Goal: Information Seeking & Learning: Learn about a topic

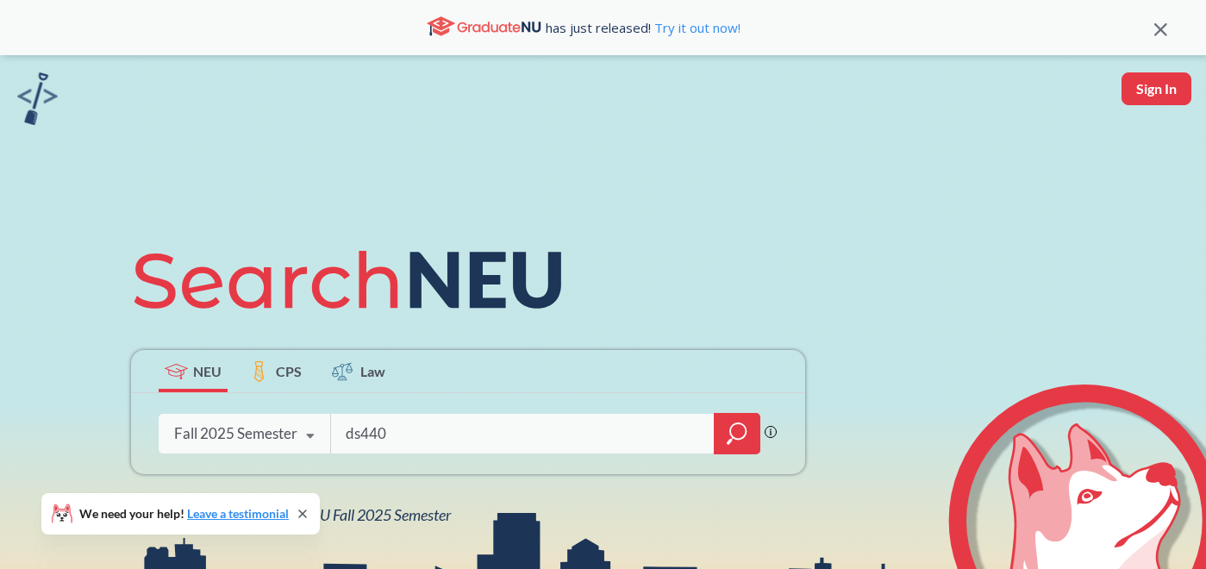
type input "ds4400"
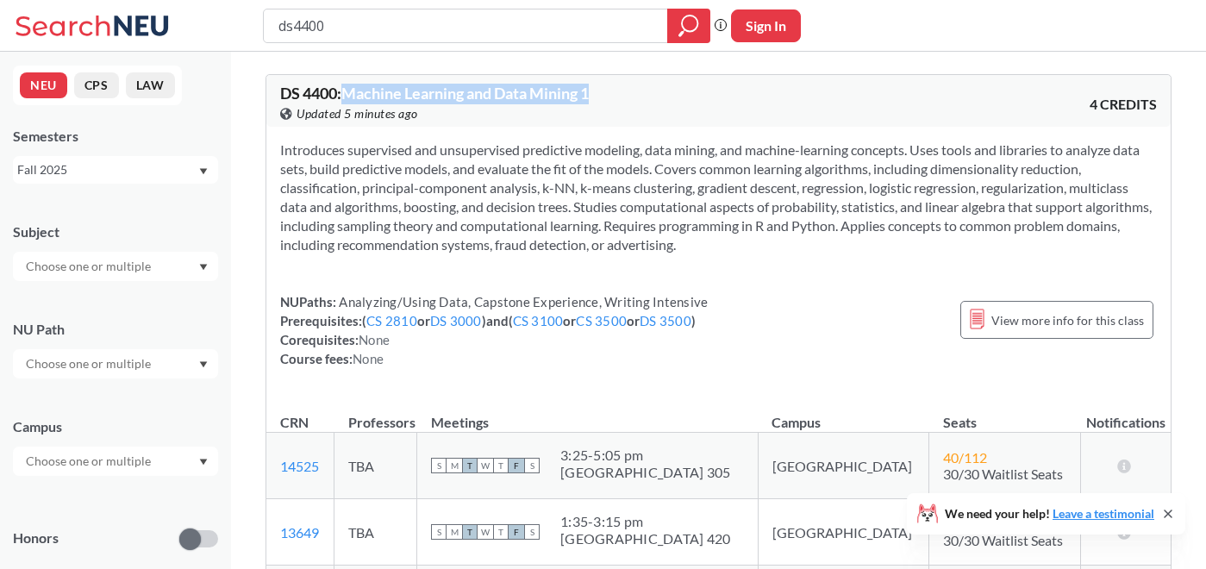
drag, startPoint x: 606, startPoint y: 91, endPoint x: 349, endPoint y: 91, distance: 256.8
click at [349, 91] on div "DS 4400 : Machine Learning and Data Mining 1 View this course on Banner. Update…" at bounding box center [499, 104] width 439 height 38
copy span "Machine Learning and Data Mining 1"
drag, startPoint x: 375, startPoint y: 24, endPoint x: 304, endPoint y: 21, distance: 70.7
click at [304, 21] on input "ds4400" at bounding box center [466, 25] width 378 height 29
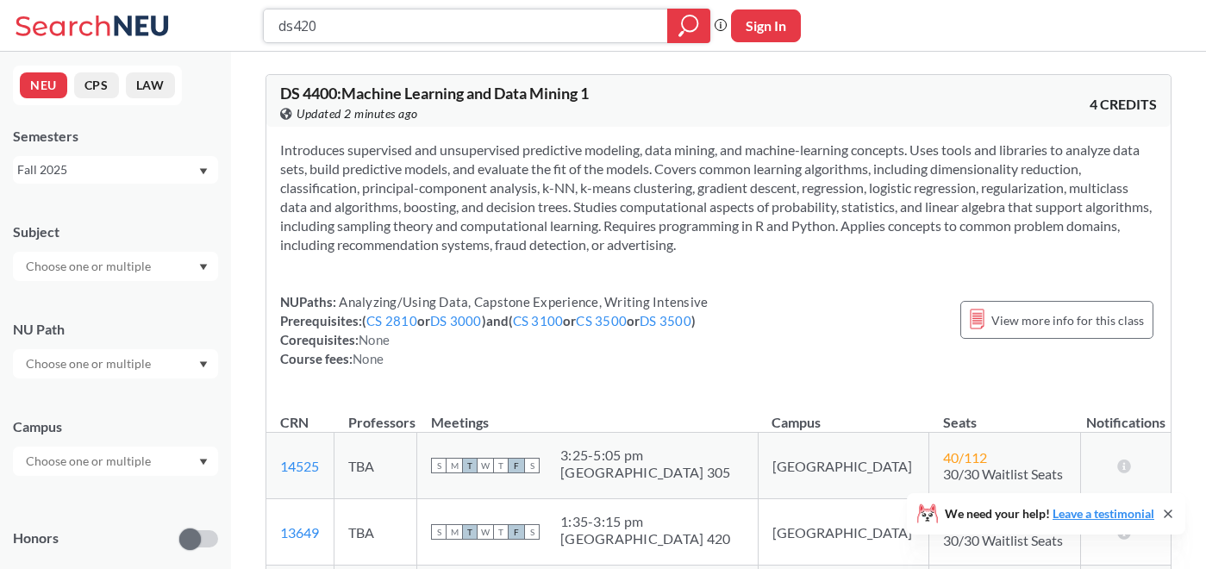
type input "ds4200"
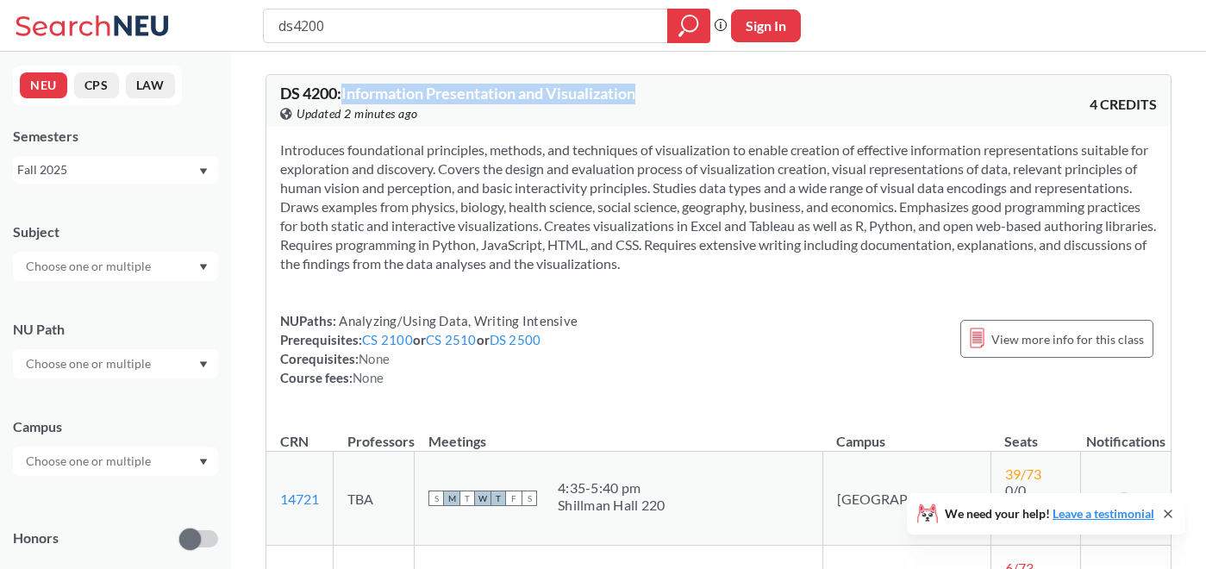
drag, startPoint x: 688, startPoint y: 97, endPoint x: 346, endPoint y: 100, distance: 342.1
click at [346, 100] on div "DS 4200 : Information Presentation and Visualization View this course on Banner…" at bounding box center [499, 104] width 439 height 38
copy span "Information Presentation and Visualization"
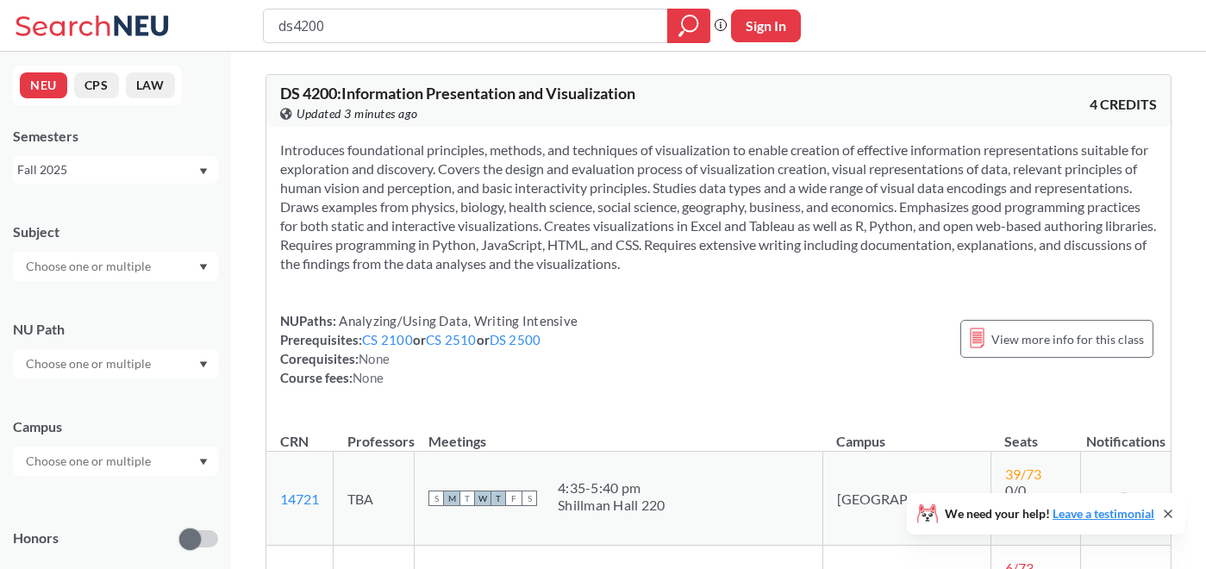
click at [406, 6] on div "ds4200 Phrase search guarantees the exact search appears in the results. Ex. If…" at bounding box center [603, 26] width 1206 height 52
click at [353, 29] on input "ds4200" at bounding box center [466, 25] width 378 height 29
paste input "FINA4512"
type input "FINA4512"
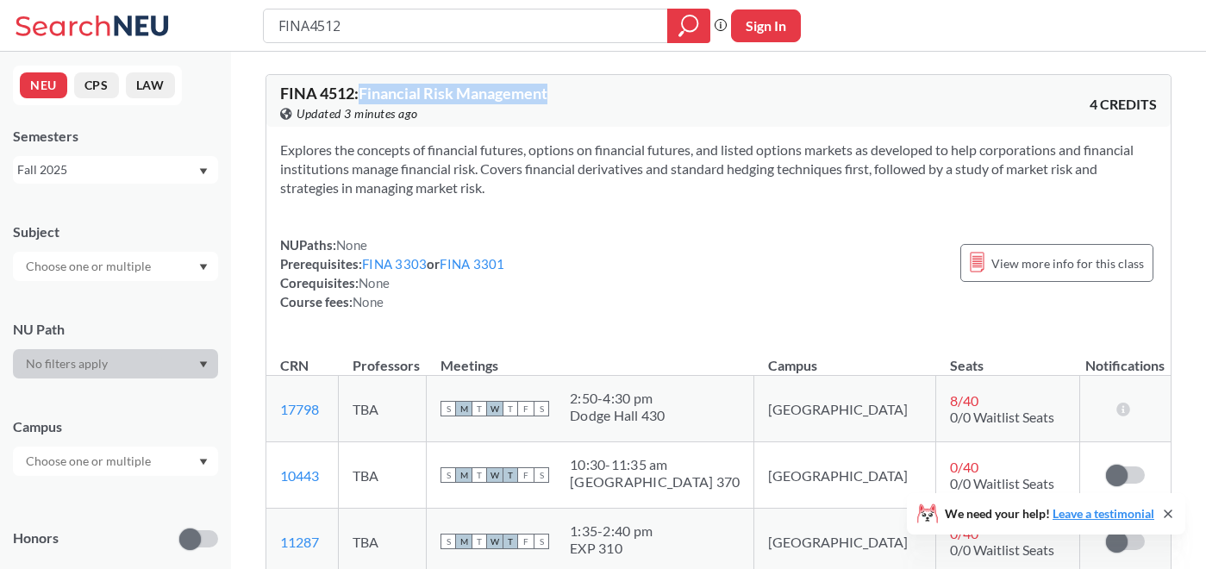
drag, startPoint x: 592, startPoint y: 88, endPoint x: 365, endPoint y: 87, distance: 227.5
click at [365, 87] on div "FINA 4512 : Financial Risk Management View this course on Banner. Updated 3 min…" at bounding box center [499, 104] width 439 height 38
copy span "Financial Risk Management"
